Goal: Task Accomplishment & Management: Understand process/instructions

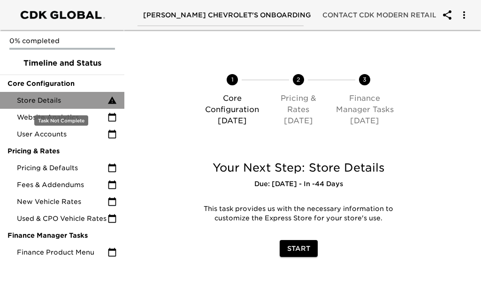
click at [70, 104] on span "Store Details" at bounding box center [62, 100] width 91 height 9
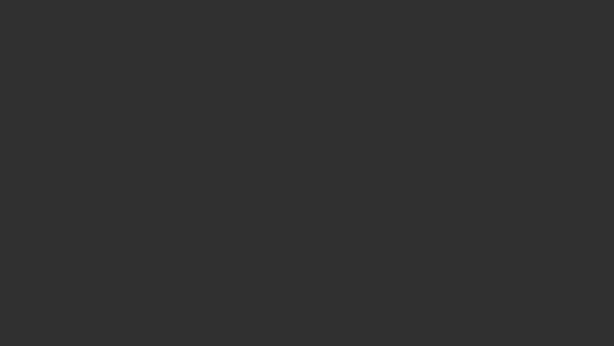
select select "10"
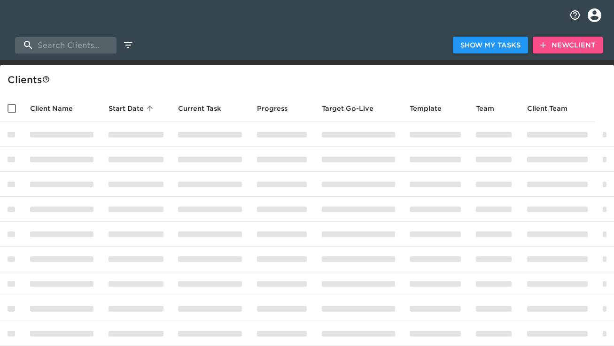
click at [566, 46] on span "New Client" at bounding box center [567, 45] width 55 height 12
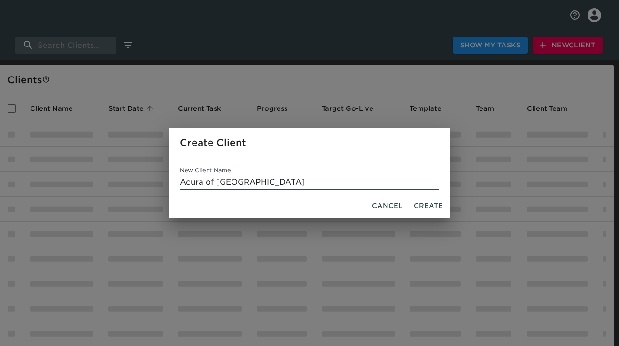
type input "Acura of Denville"
click at [431, 204] on span "Create" at bounding box center [428, 206] width 29 height 12
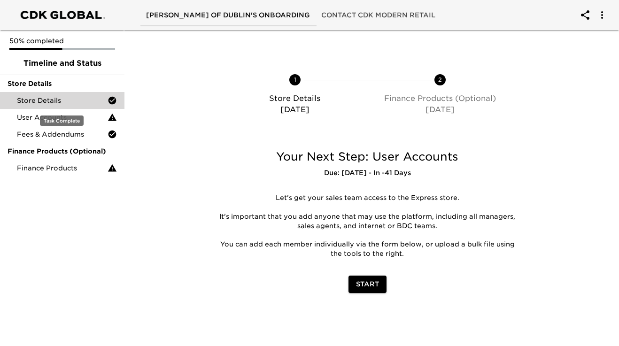
click at [92, 102] on span "Store Details" at bounding box center [62, 100] width 91 height 9
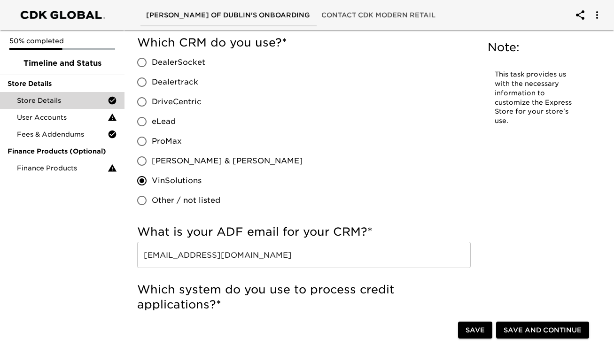
scroll to position [361, 0]
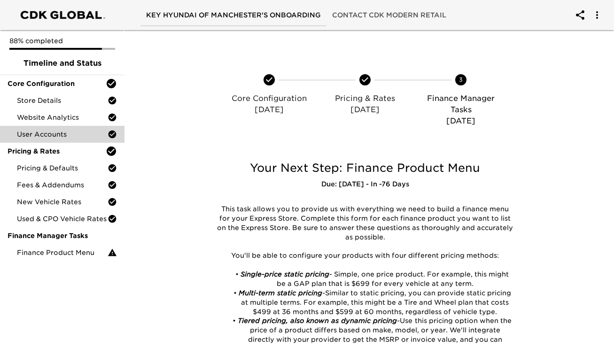
click at [71, 134] on span "User Accounts" at bounding box center [62, 134] width 91 height 9
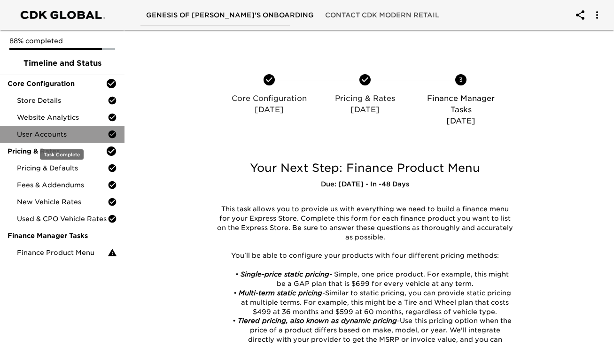
click at [72, 132] on span "User Accounts" at bounding box center [62, 134] width 91 height 9
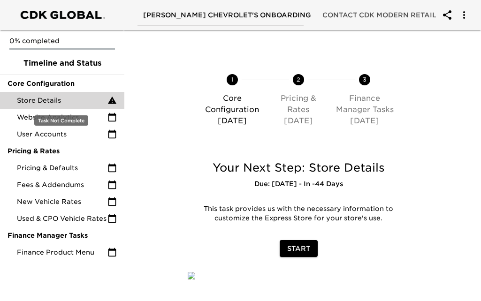
click at [48, 102] on span "Store Details" at bounding box center [62, 100] width 91 height 9
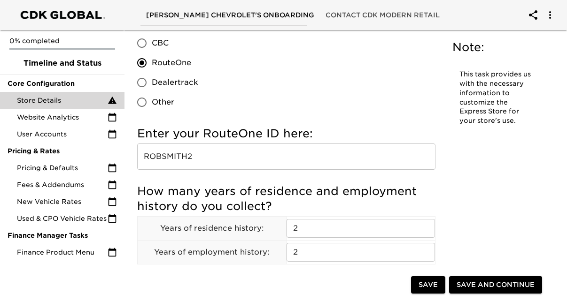
scroll to position [1025, 0]
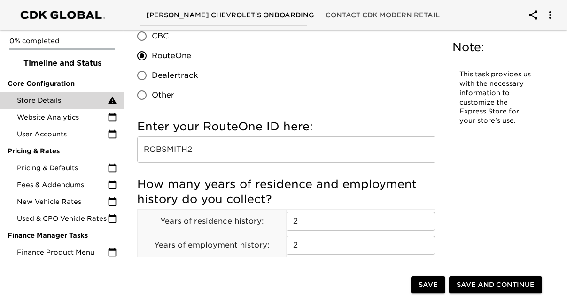
click at [253, 159] on input "ROBSMITH2" at bounding box center [286, 150] width 298 height 26
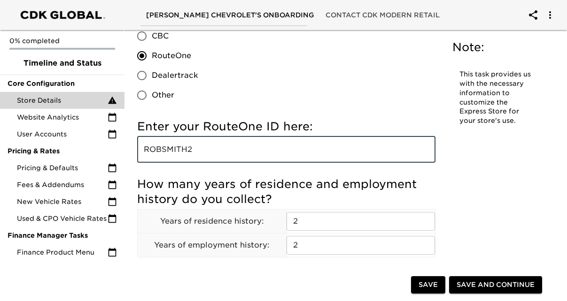
click at [251, 155] on input "ROBSMITH2" at bounding box center [286, 150] width 298 height 26
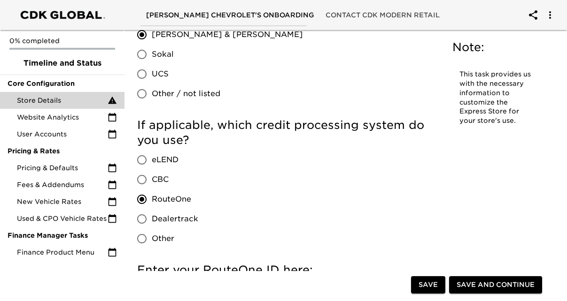
scroll to position [914, 0]
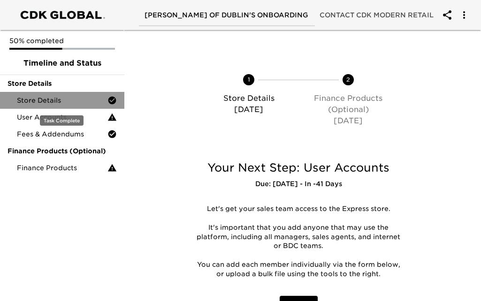
click at [54, 96] on span "Store Details" at bounding box center [62, 100] width 91 height 9
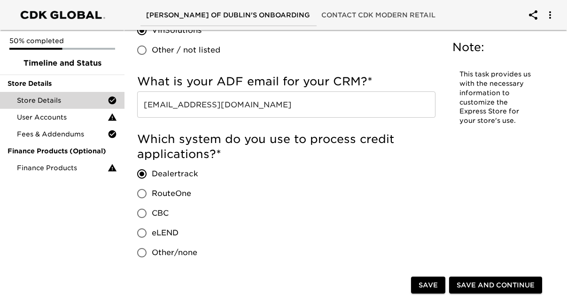
scroll to position [544, 0]
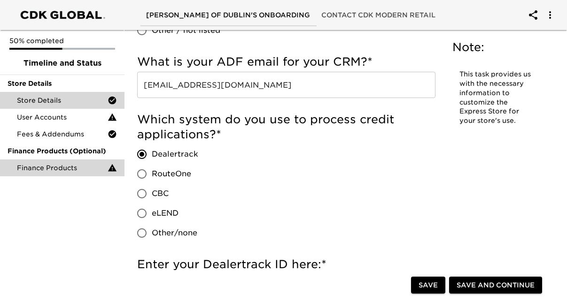
click at [83, 170] on span "Finance Products" at bounding box center [62, 167] width 91 height 9
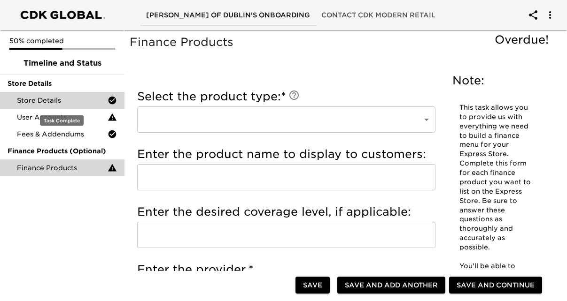
click at [69, 100] on span "Store Details" at bounding box center [62, 100] width 91 height 9
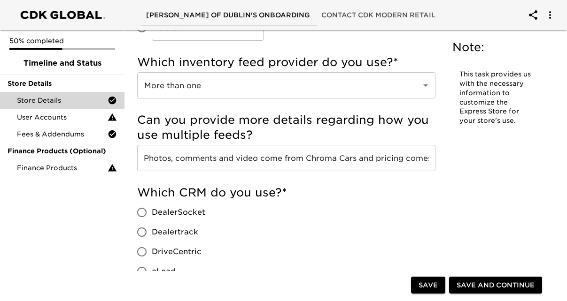
scroll to position [225, 0]
